Goal: Information Seeking & Learning: Learn about a topic

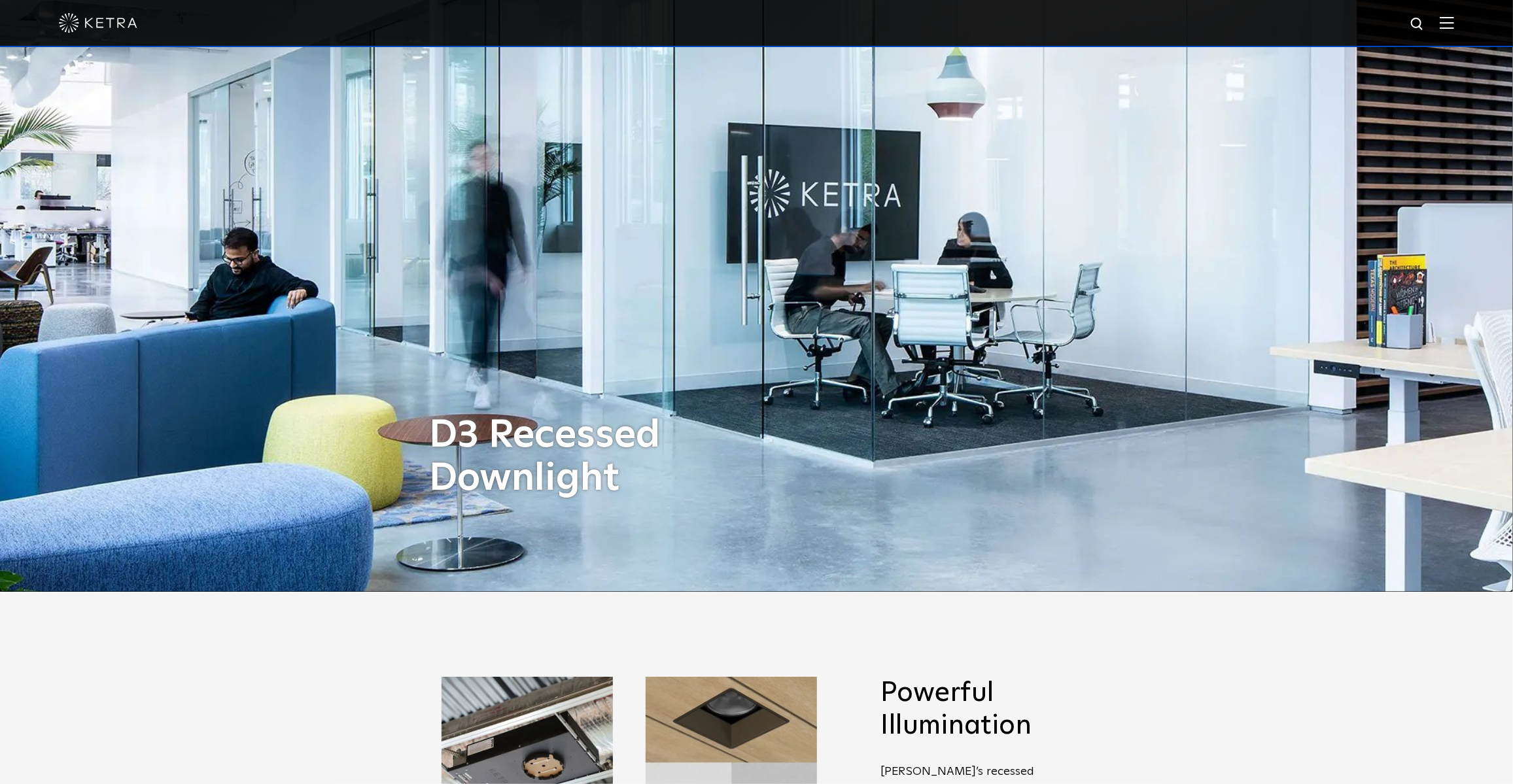
scroll to position [119, 0]
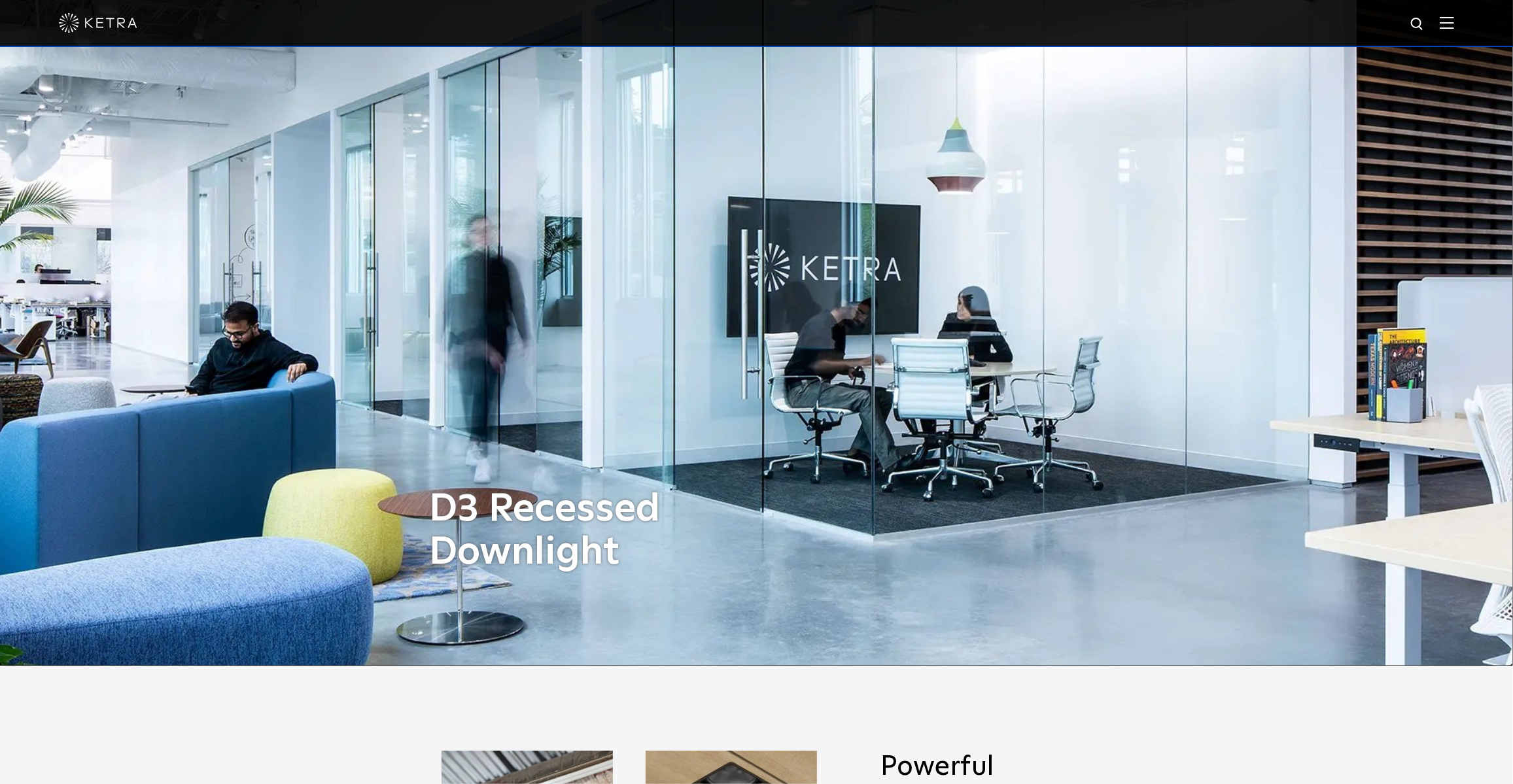
click at [1454, 28] on img at bounding box center [1447, 22] width 15 height 12
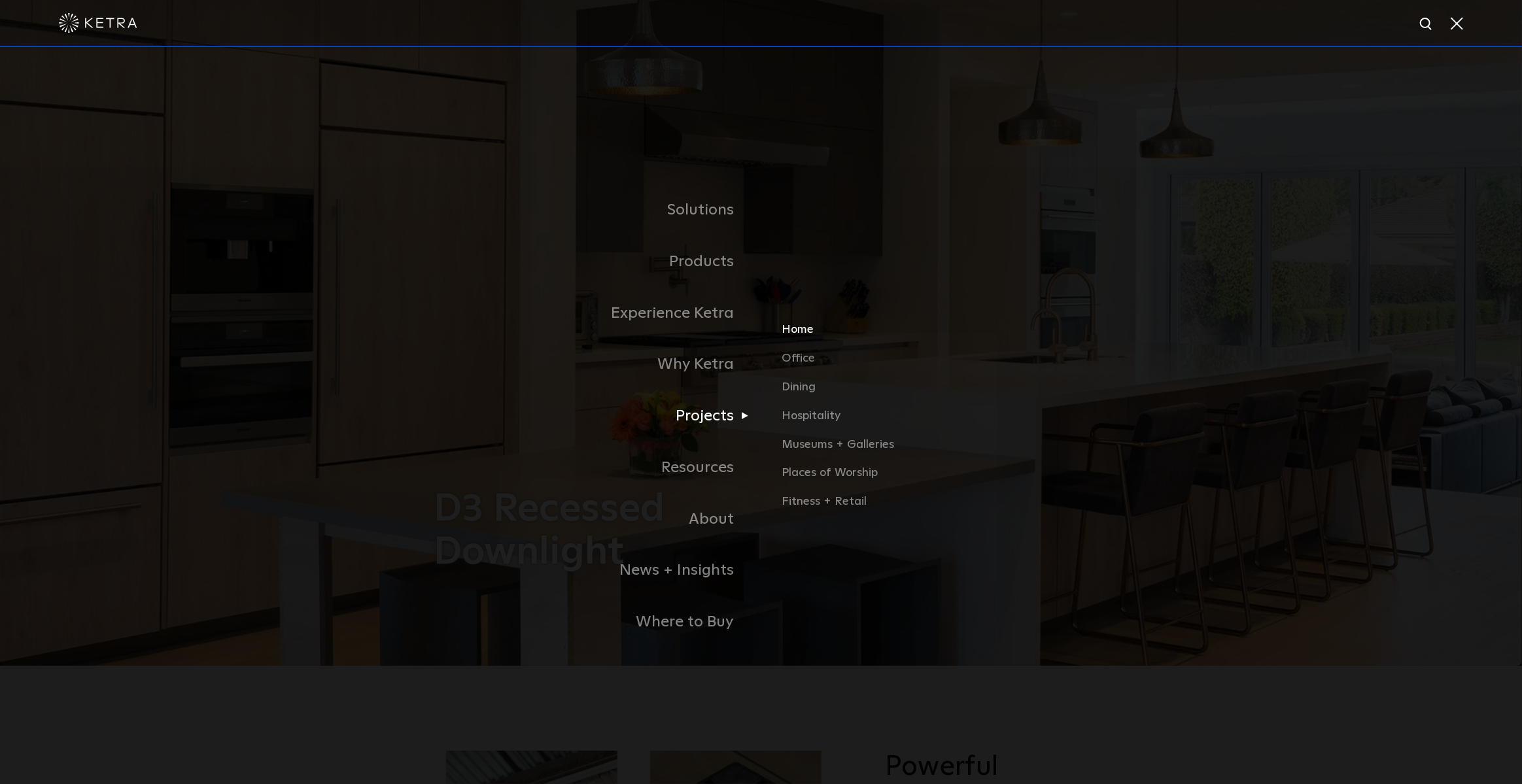
click at [806, 337] on link "Home" at bounding box center [934, 335] width 306 height 28
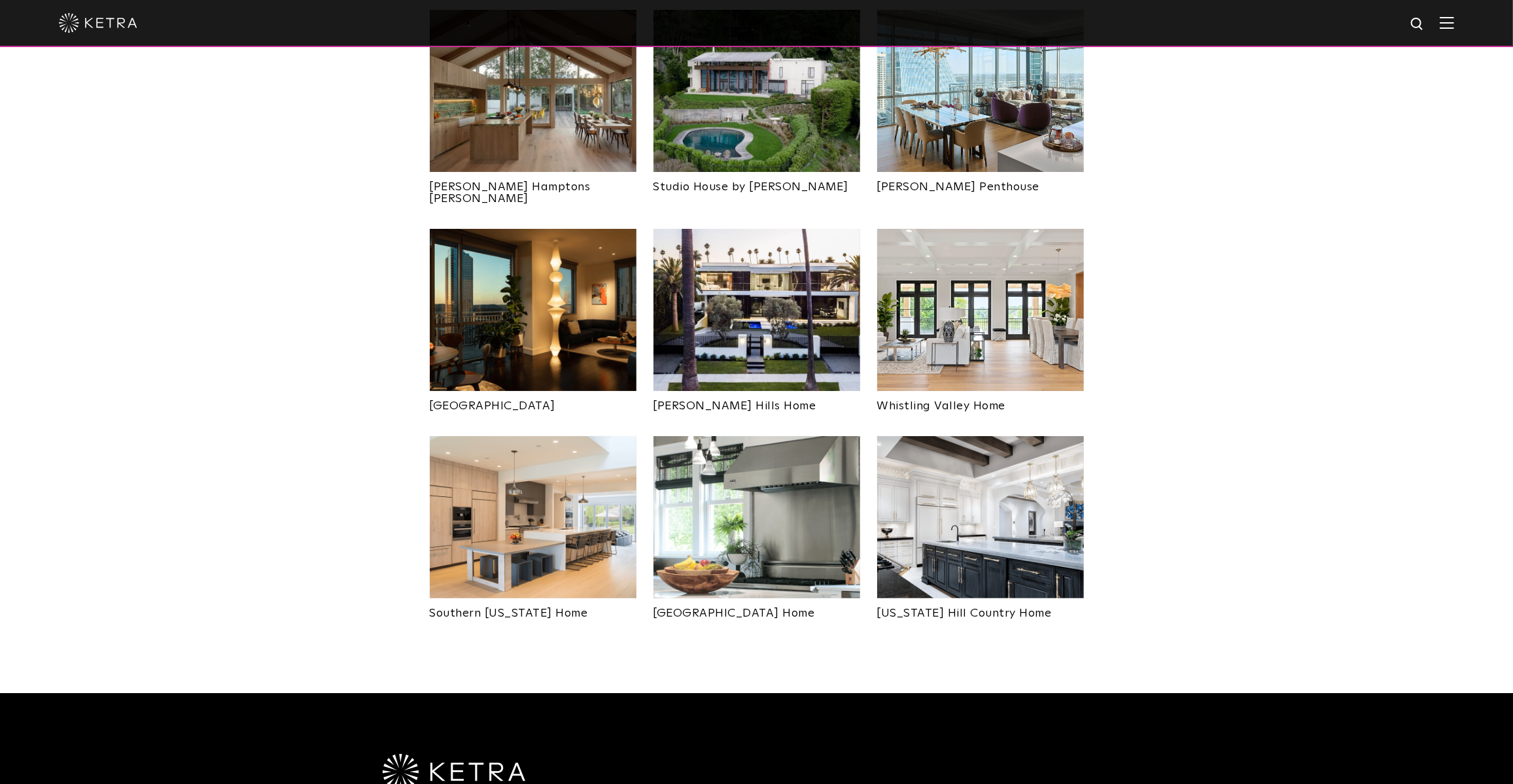
scroll to position [595, 0]
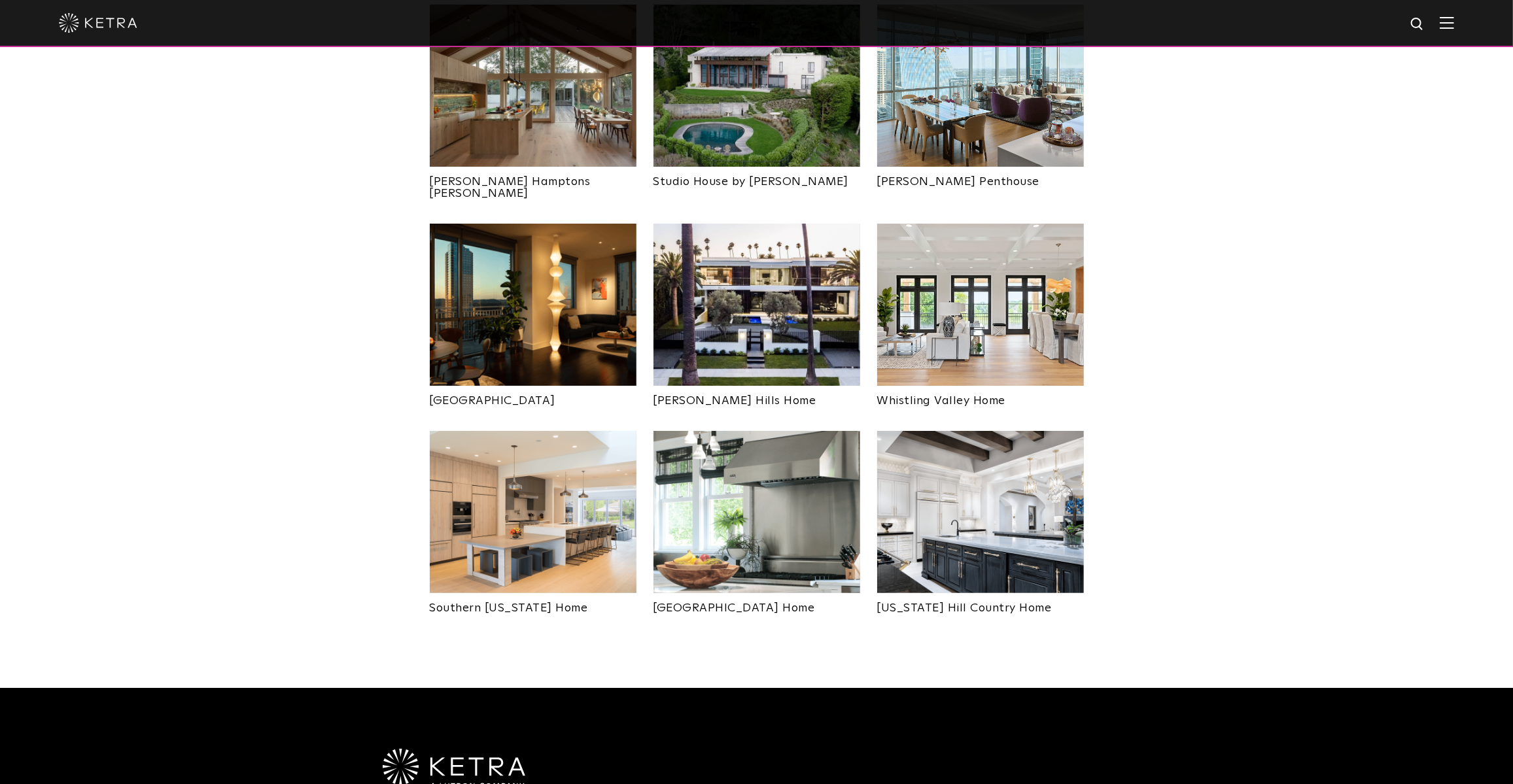
click at [541, 492] on img at bounding box center [533, 512] width 206 height 162
